Goal: Task Accomplishment & Management: Manage account settings

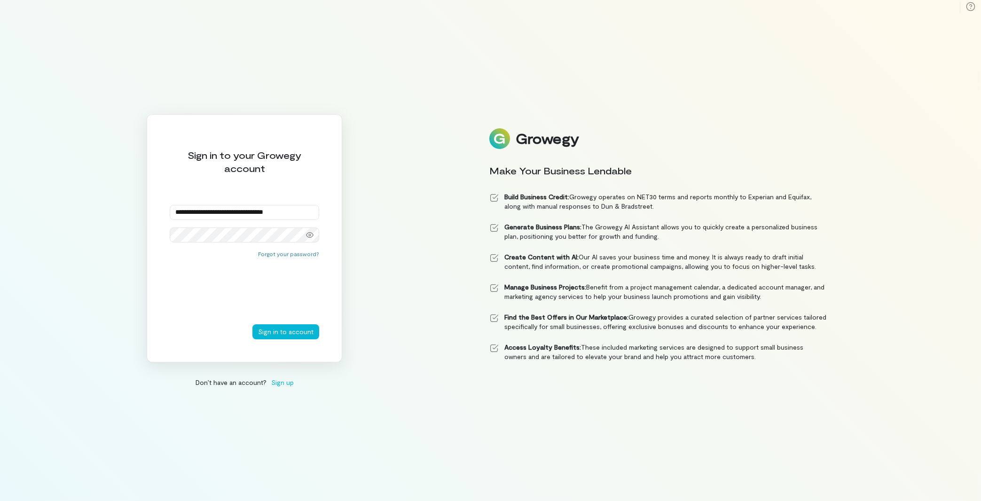
type input "**********"
click at [298, 335] on button "Sign in to account" at bounding box center [286, 331] width 67 height 15
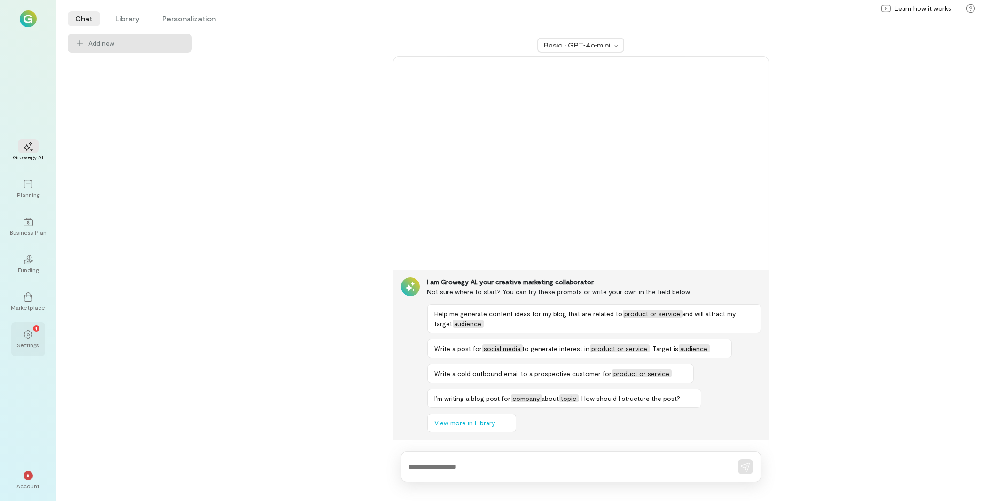
click at [17, 325] on div "1 Settings" at bounding box center [28, 340] width 34 height 34
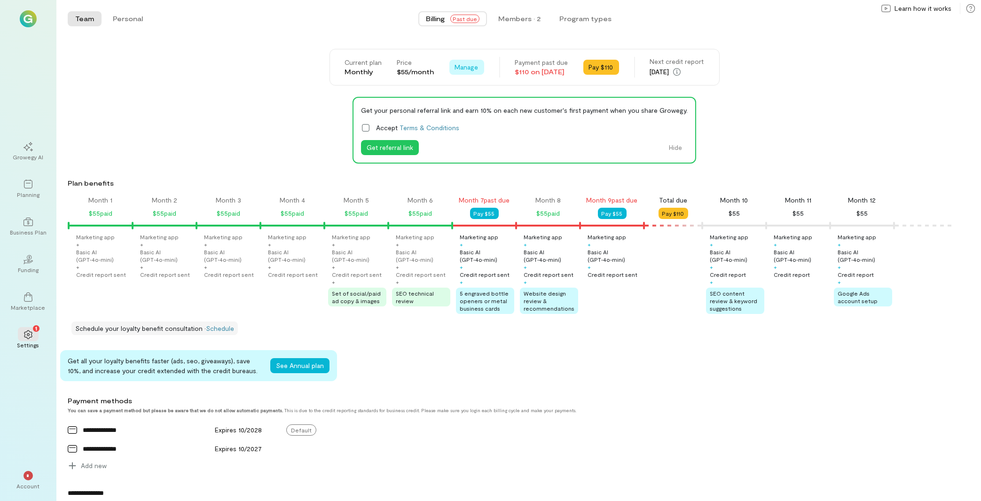
click at [455, 66] on span "Manage" at bounding box center [467, 67] width 24 height 9
click at [482, 107] on span "Cancel plan" at bounding box center [495, 106] width 48 height 9
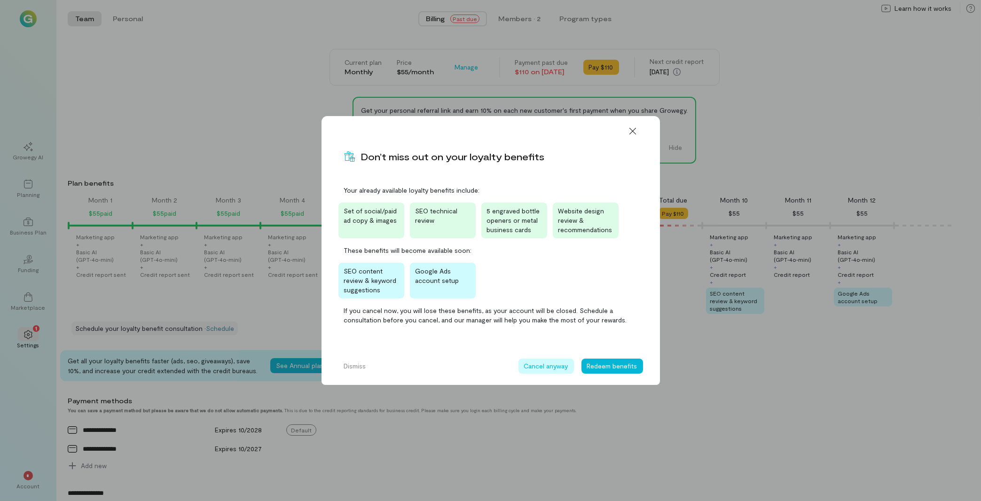
click at [532, 366] on button "Cancel anyway" at bounding box center [546, 366] width 55 height 15
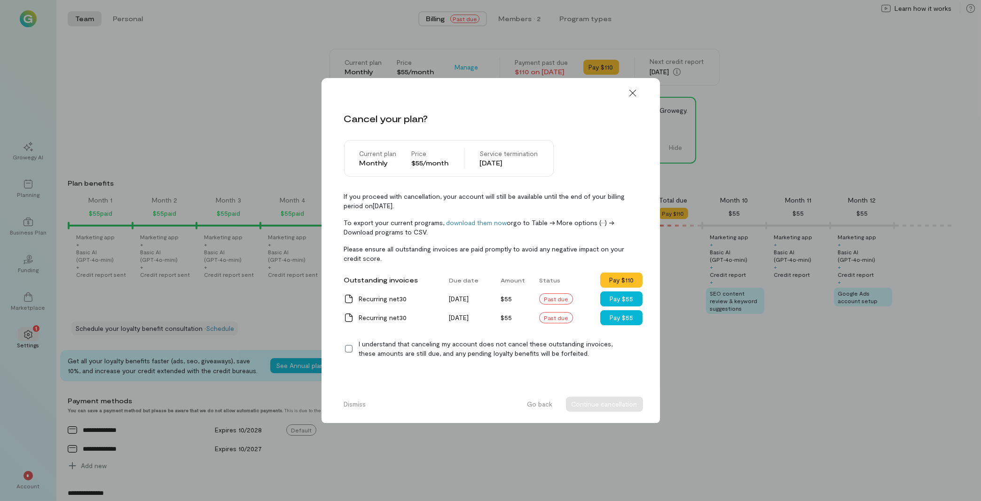
click at [350, 350] on icon at bounding box center [348, 348] width 9 height 9
click at [600, 404] on button "Continue cancellation" at bounding box center [604, 404] width 77 height 15
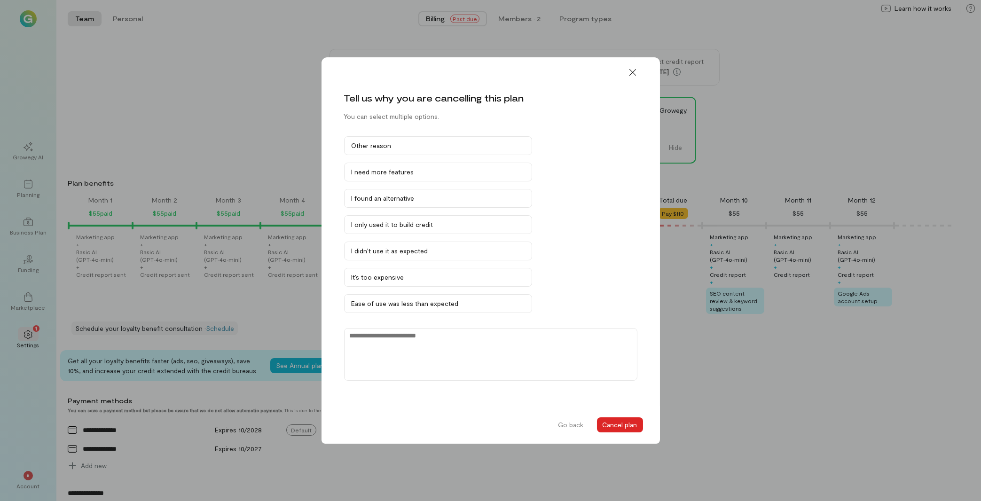
click at [614, 422] on button "Cancel plan" at bounding box center [620, 425] width 46 height 15
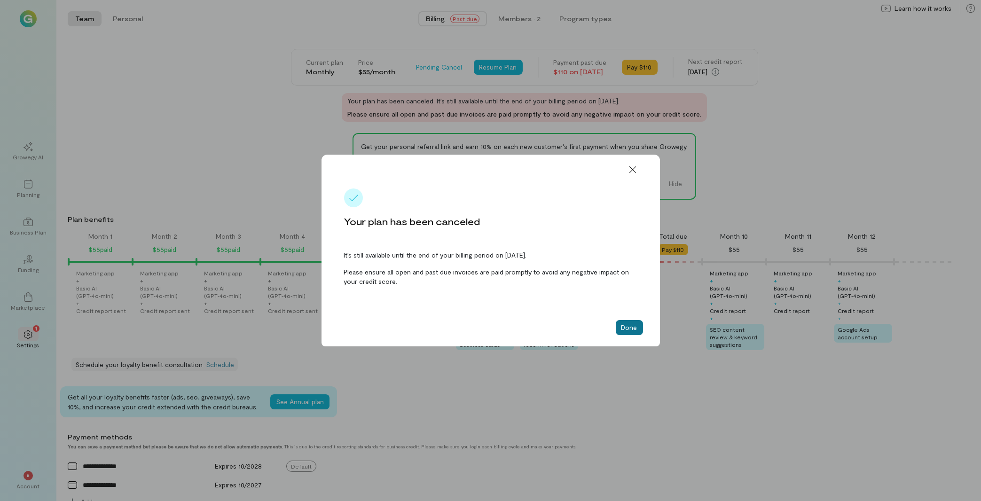
click at [623, 333] on button "Done" at bounding box center [629, 327] width 27 height 15
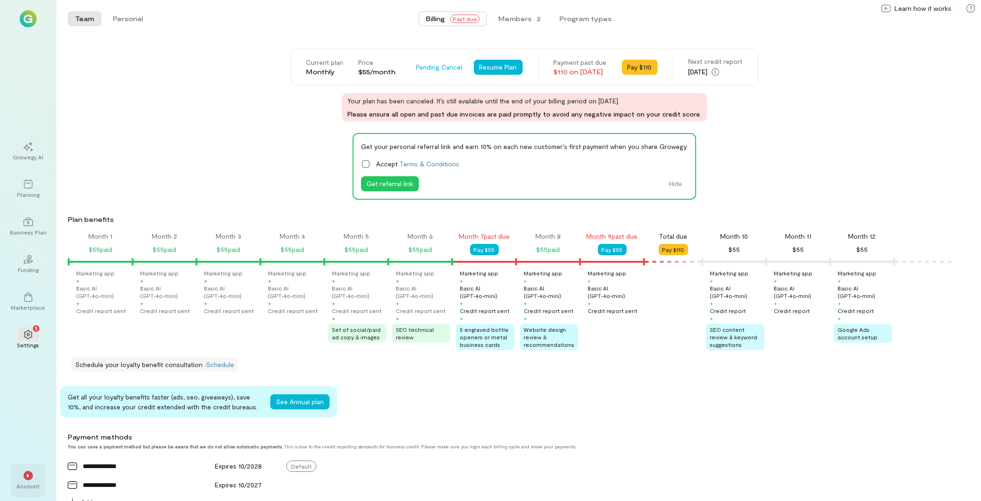
click at [24, 476] on div "*" at bounding box center [28, 475] width 9 height 9
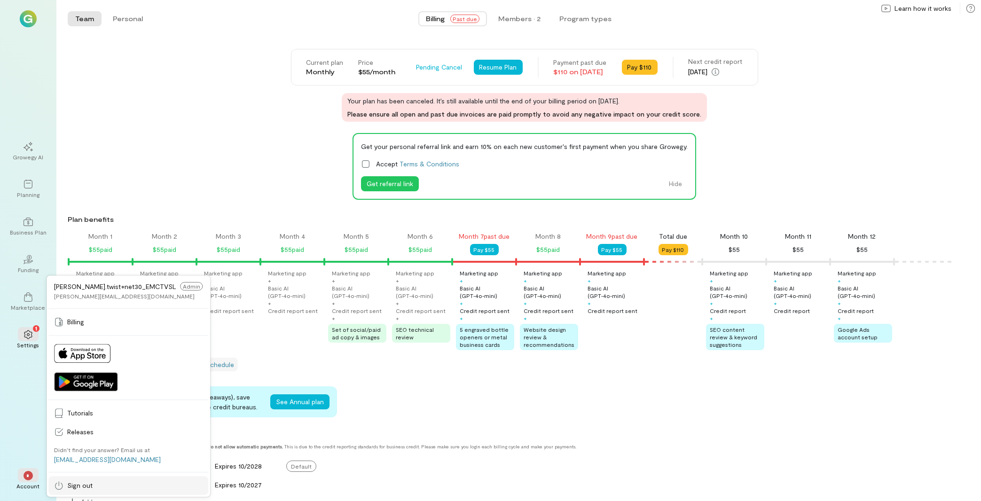
click at [124, 487] on span "Sign out" at bounding box center [134, 485] width 135 height 9
